Goal: Understand site structure

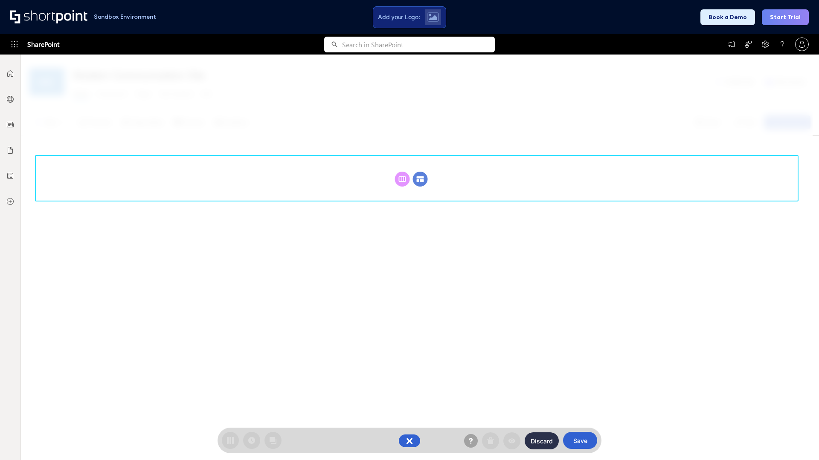
click at [420, 172] on circle at bounding box center [420, 179] width 15 height 15
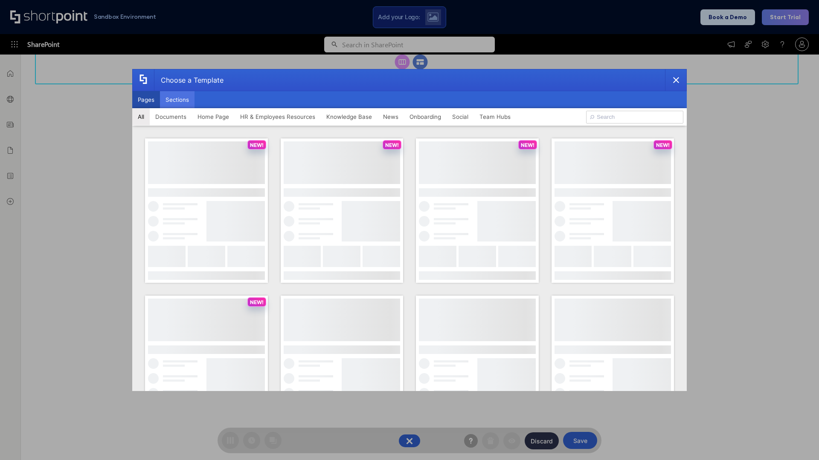
click at [177, 100] on button "Sections" at bounding box center [177, 99] width 35 height 17
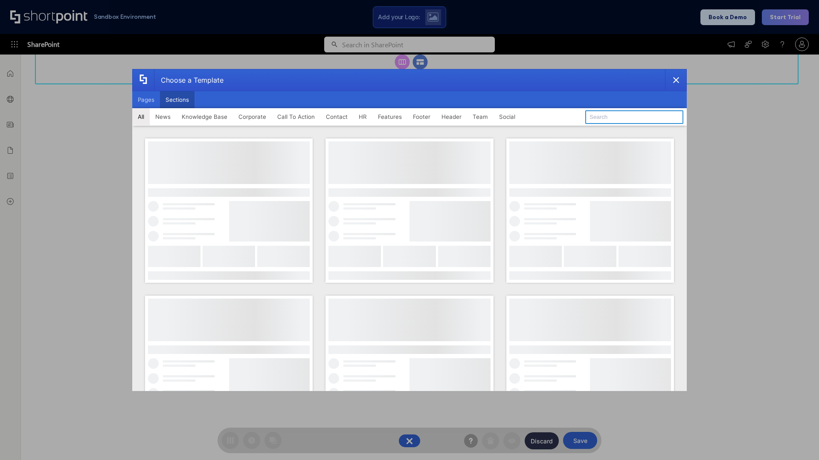
type input "Header 4"
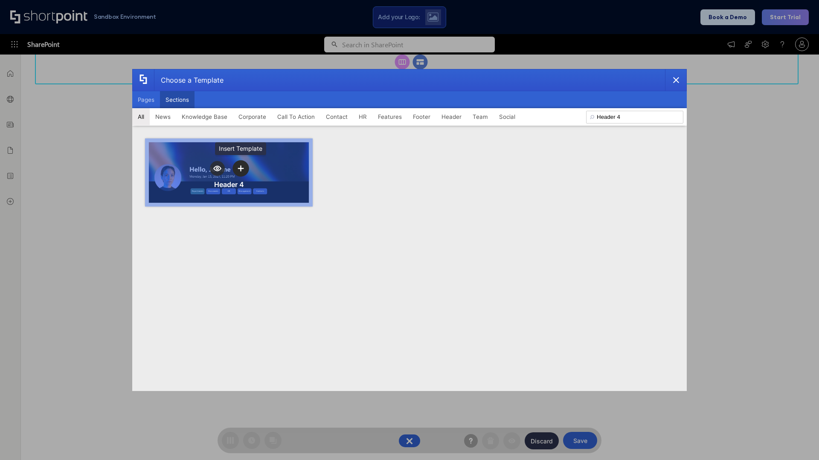
click at [240, 168] on icon "template selector" at bounding box center [240, 168] width 6 height 6
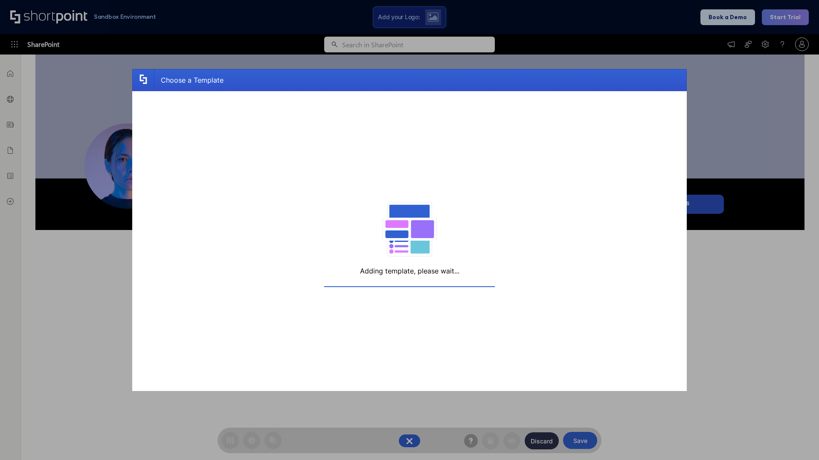
scroll to position [136, 0]
